Goal: Task Accomplishment & Management: Use online tool/utility

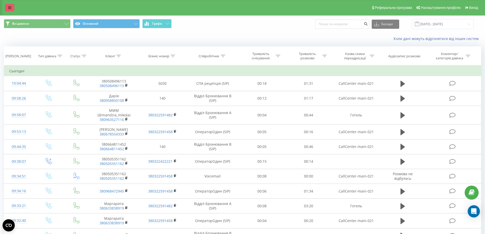
click at [10, 7] on icon at bounding box center [9, 8] width 3 height 4
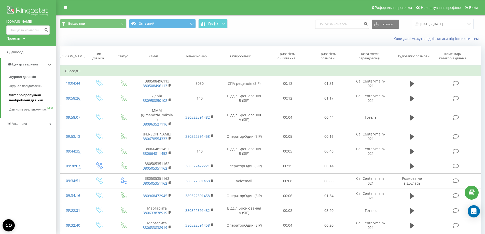
click at [26, 97] on span "Звіт про пропущені необроблені дзвінки" at bounding box center [31, 98] width 44 height 10
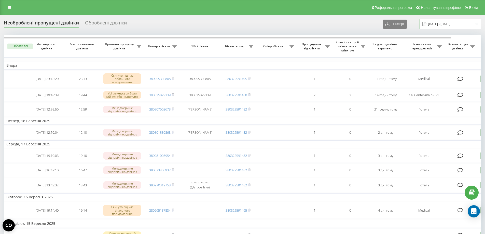
click at [438, 25] on input "[DATE] - [DATE]" at bounding box center [451, 24] width 62 height 10
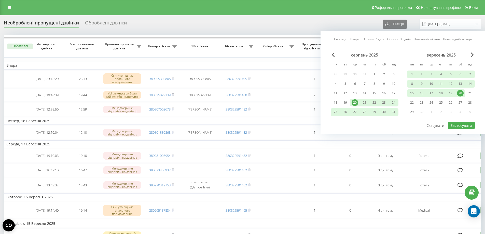
click at [452, 94] on div "19" at bounding box center [451, 93] width 7 height 7
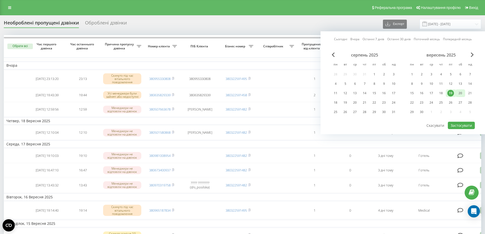
click at [463, 94] on div "20" at bounding box center [460, 93] width 7 height 7
click at [459, 126] on button "Застосувати" at bounding box center [461, 125] width 27 height 7
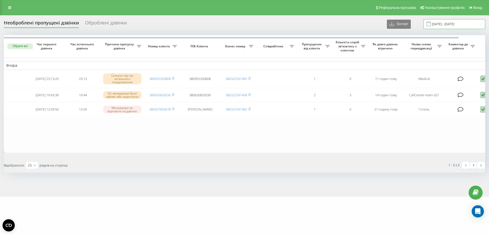
click at [436, 24] on input "19.09.2025 - 20.09.2025" at bounding box center [455, 24] width 62 height 10
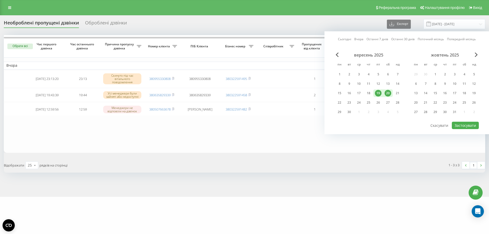
click at [389, 94] on div "20" at bounding box center [388, 93] width 7 height 7
click at [461, 125] on button "Застосувати" at bounding box center [465, 125] width 27 height 7
type input "[DATE] - [DATE]"
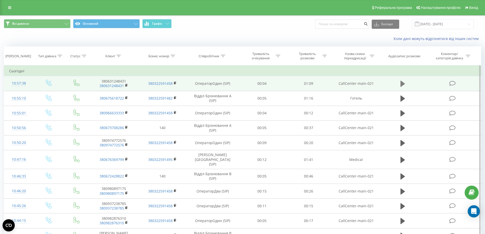
click at [402, 83] on icon at bounding box center [403, 84] width 5 height 6
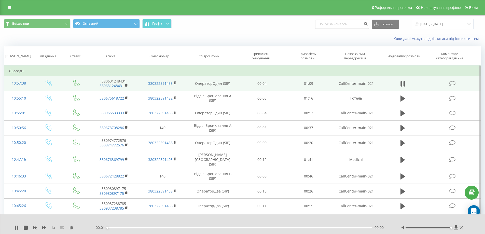
drag, startPoint x: 428, startPoint y: 227, endPoint x: 458, endPoint y: 231, distance: 30.3
click at [458, 231] on div "1 x - 00:01 00:00 00:00" at bounding box center [242, 225] width 485 height 20
click at [17, 230] on icon at bounding box center [17, 228] width 4 height 4
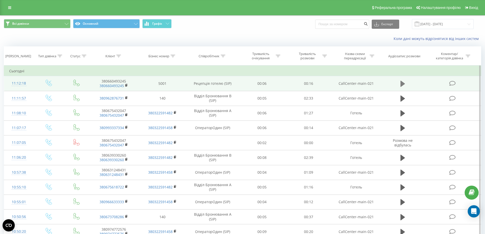
click at [404, 85] on icon at bounding box center [403, 83] width 5 height 7
